Goal: Check status

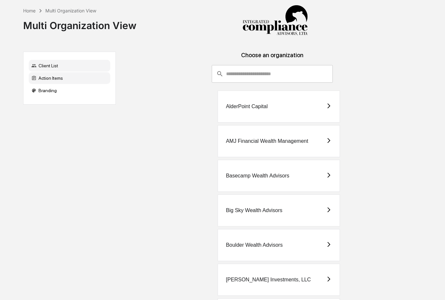
click at [80, 79] on div "Action Items" at bounding box center [70, 78] width 82 height 12
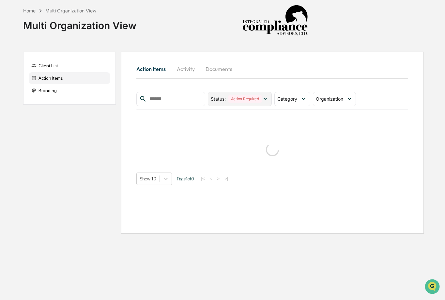
click at [266, 100] on icon at bounding box center [265, 98] width 7 height 7
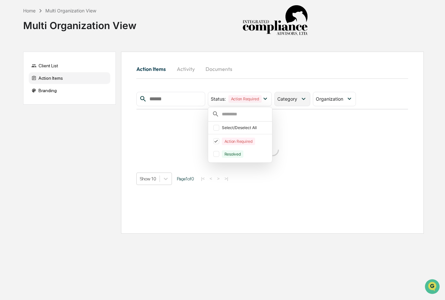
click at [303, 98] on icon at bounding box center [303, 98] width 7 height 7
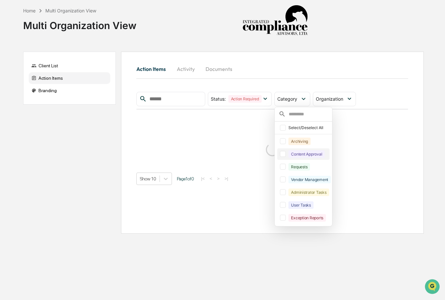
click at [285, 154] on div at bounding box center [283, 154] width 6 height 6
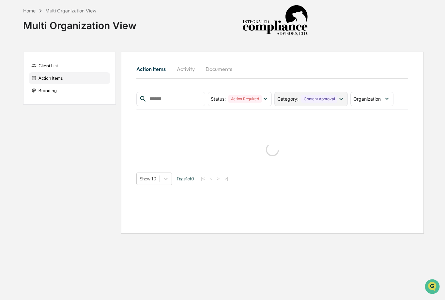
click at [315, 102] on div "Content Approval" at bounding box center [319, 99] width 36 height 8
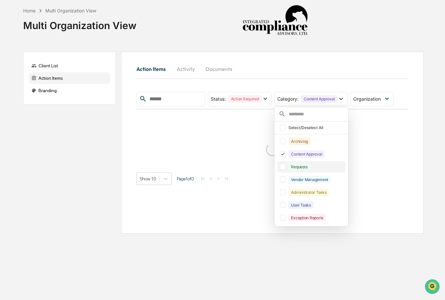
click at [285, 168] on div at bounding box center [283, 166] width 6 height 6
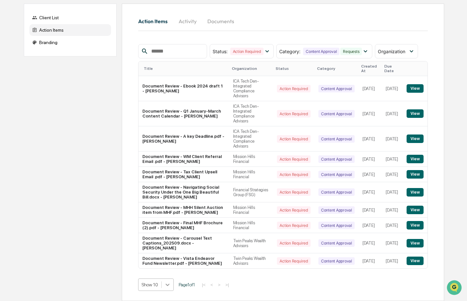
scroll to position [117, 0]
click at [169, 283] on body "Home Multi Organization View Multi Organization View Client List Action Items B…" at bounding box center [233, 126] width 467 height 349
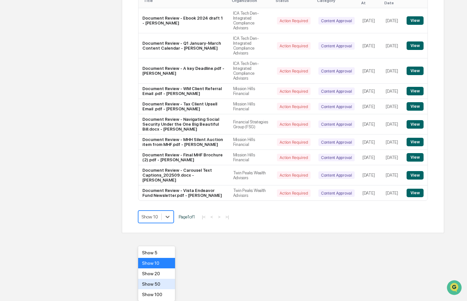
click at [163, 283] on div "Show 50" at bounding box center [156, 284] width 37 height 10
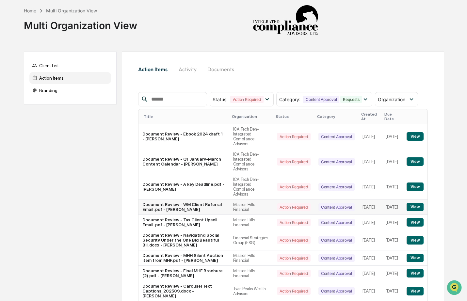
scroll to position [69, 0]
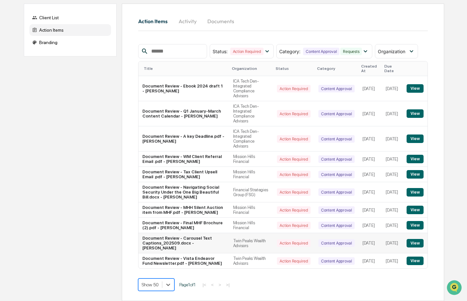
click at [416, 239] on button "View" at bounding box center [414, 243] width 17 height 8
